Goal: Task Accomplishment & Management: Complete application form

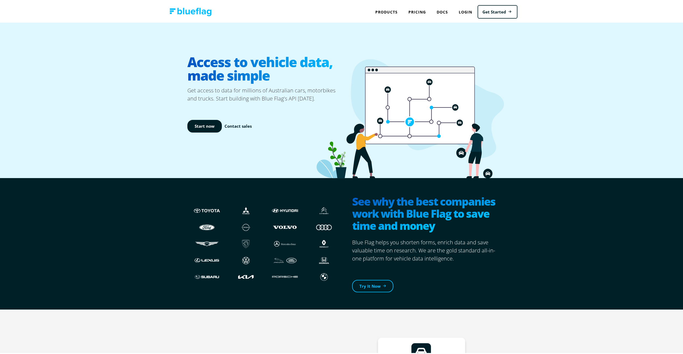
click at [415, 10] on link "Pricing" at bounding box center [417, 10] width 28 height 11
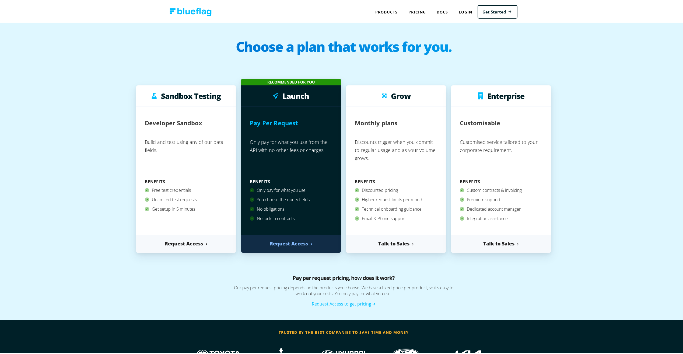
click at [492, 11] on link "Get Started" at bounding box center [498, 11] width 40 height 14
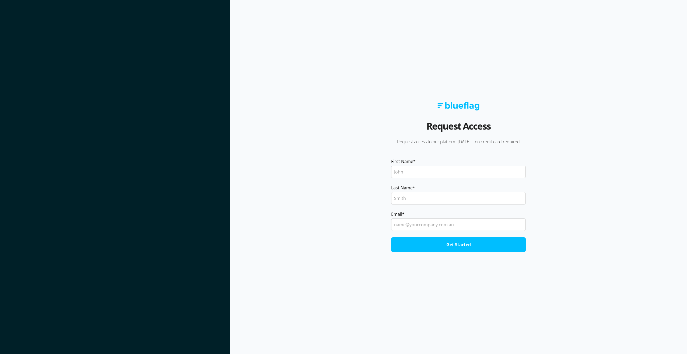
click at [409, 172] on input "First Name *" at bounding box center [458, 172] width 135 height 12
type input "Ninos"
type input "Yacoub"
type input "ninos.yacoub@metrofin.com.au"
click at [425, 244] on input "Get Started" at bounding box center [458, 244] width 135 height 15
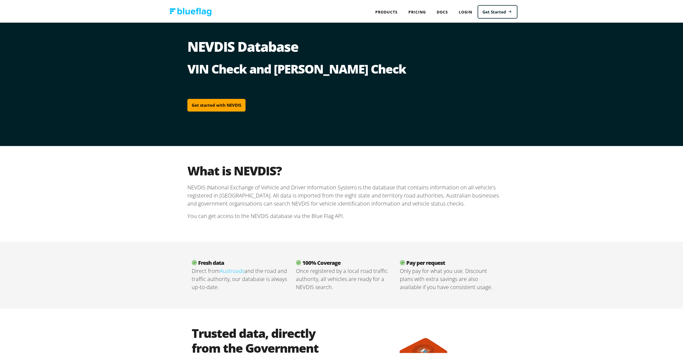
click at [215, 102] on link "Get started with NEVDIS" at bounding box center [216, 104] width 58 height 13
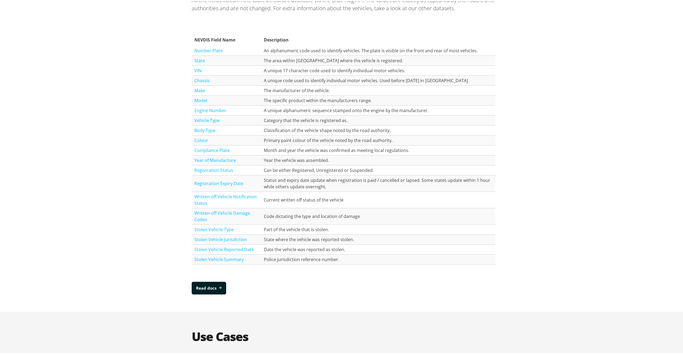
scroll to position [592, 0]
